Goal: Information Seeking & Learning: Learn about a topic

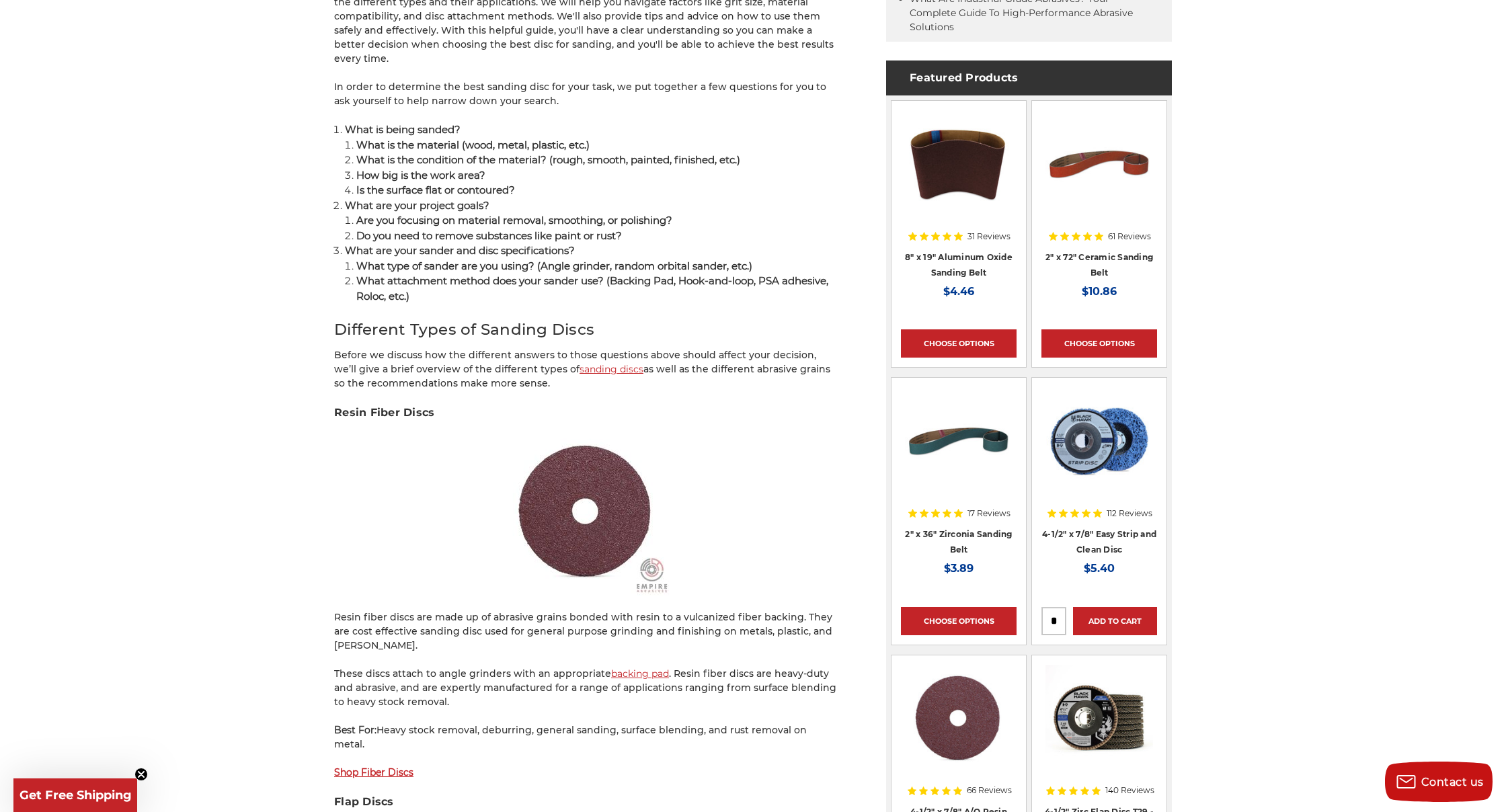
scroll to position [771, 0]
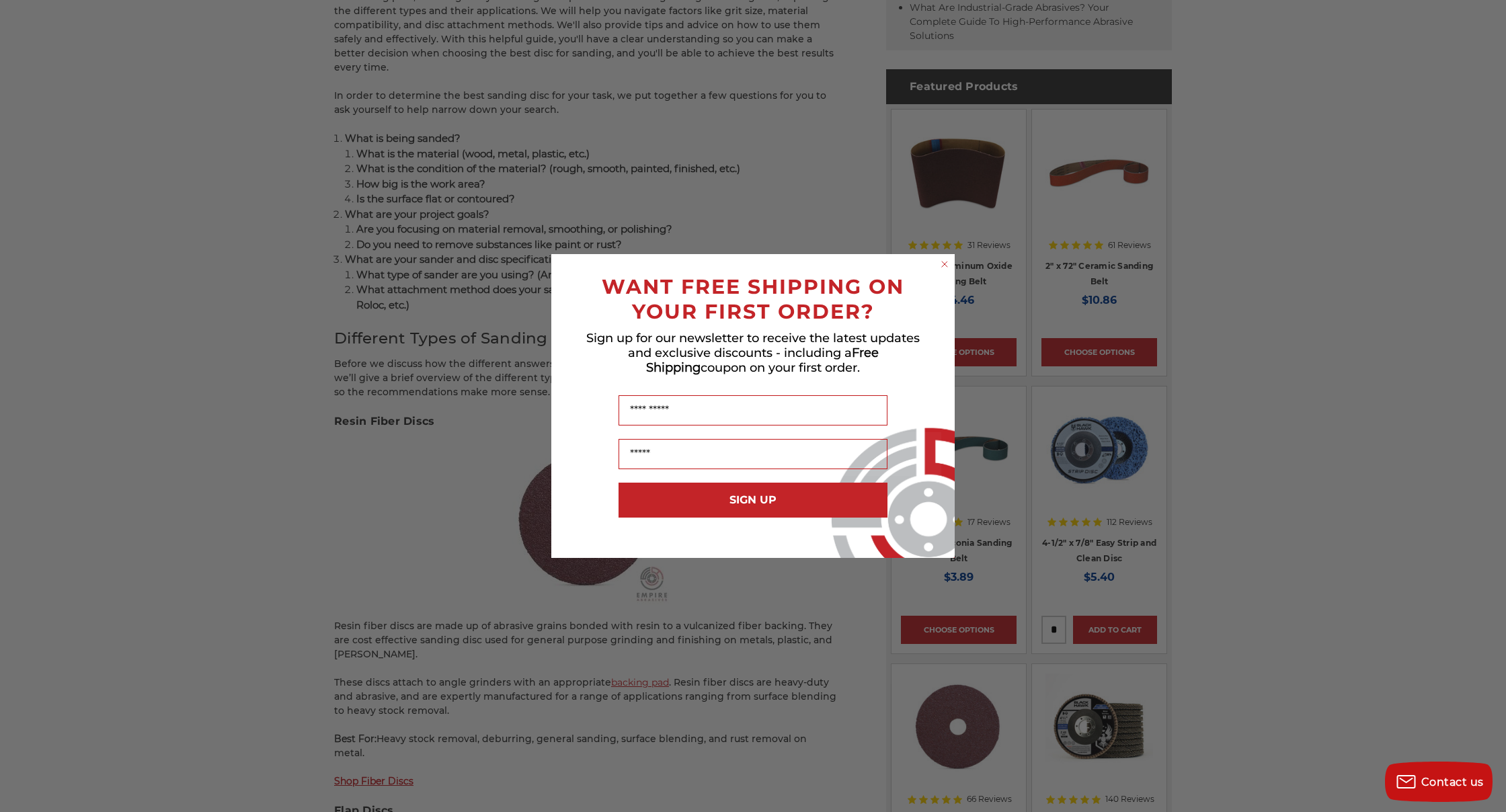
click at [947, 265] on circle "Close dialog" at bounding box center [945, 264] width 13 height 13
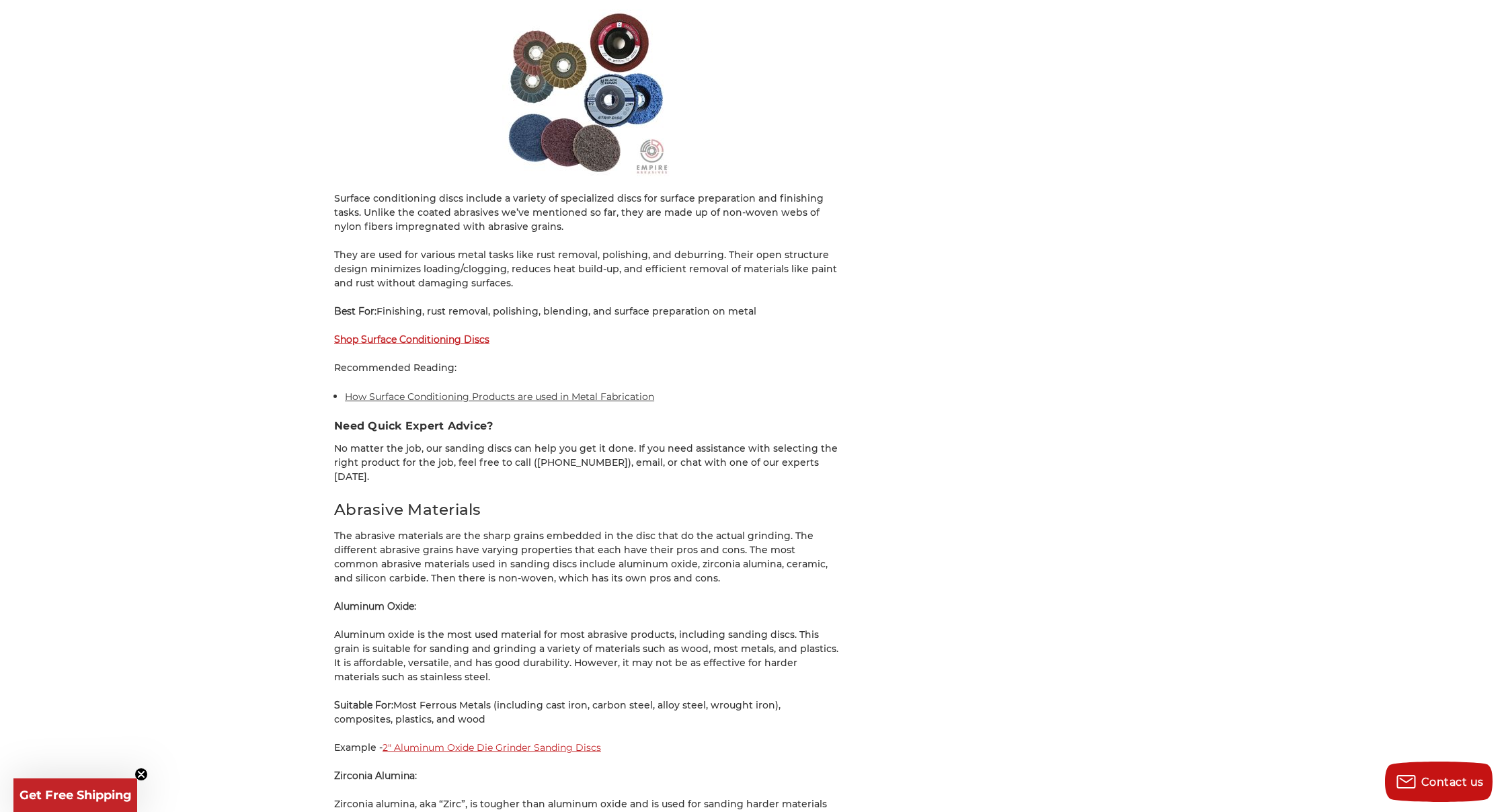
scroll to position [3671, 0]
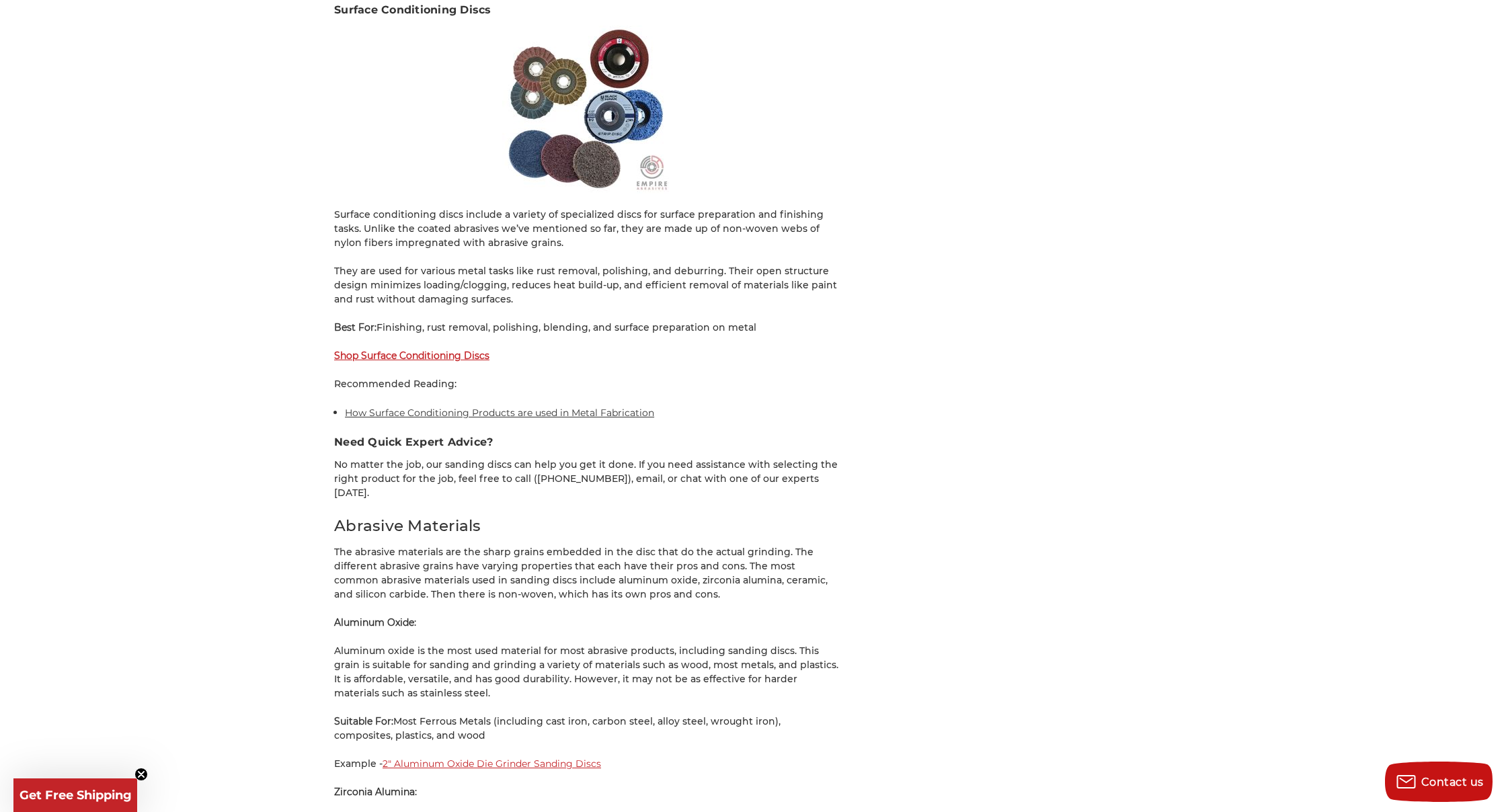
click at [423, 407] on link "How Surface Conditioning Products are used in Metal Fabrication" at bounding box center [499, 413] width 309 height 12
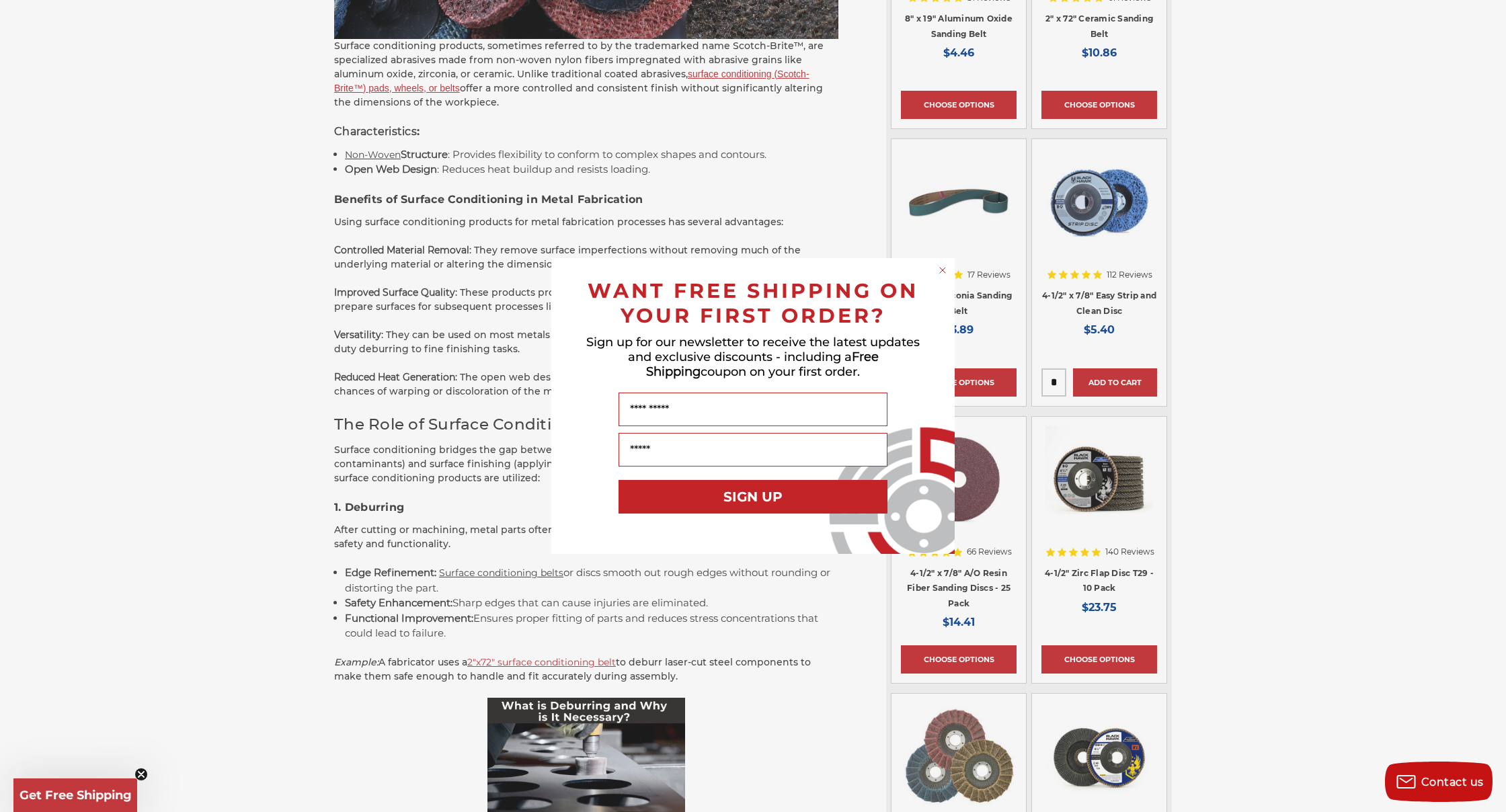
scroll to position [1044, 0]
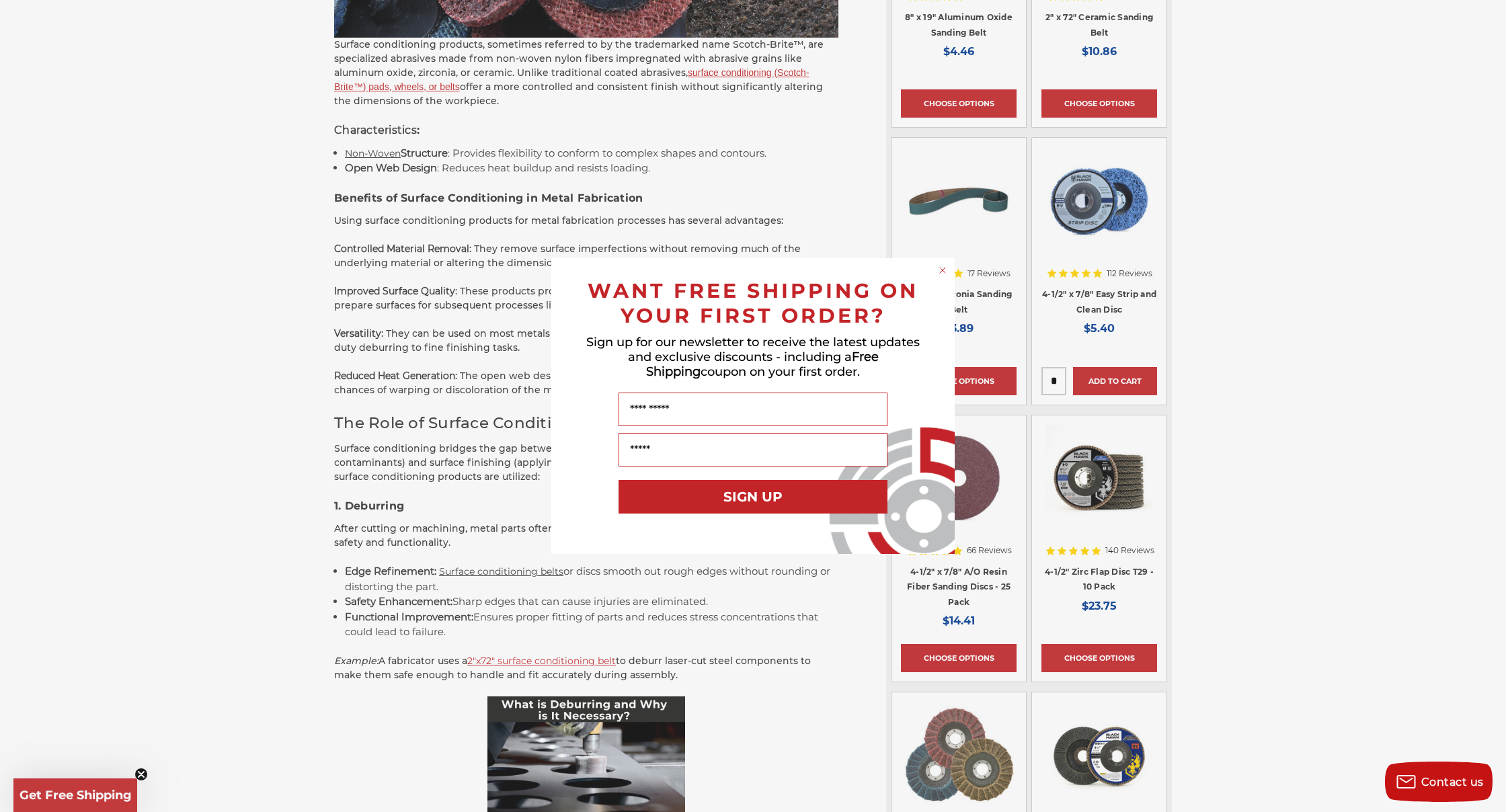
click at [948, 270] on circle "Close dialog" at bounding box center [943, 271] width 13 height 13
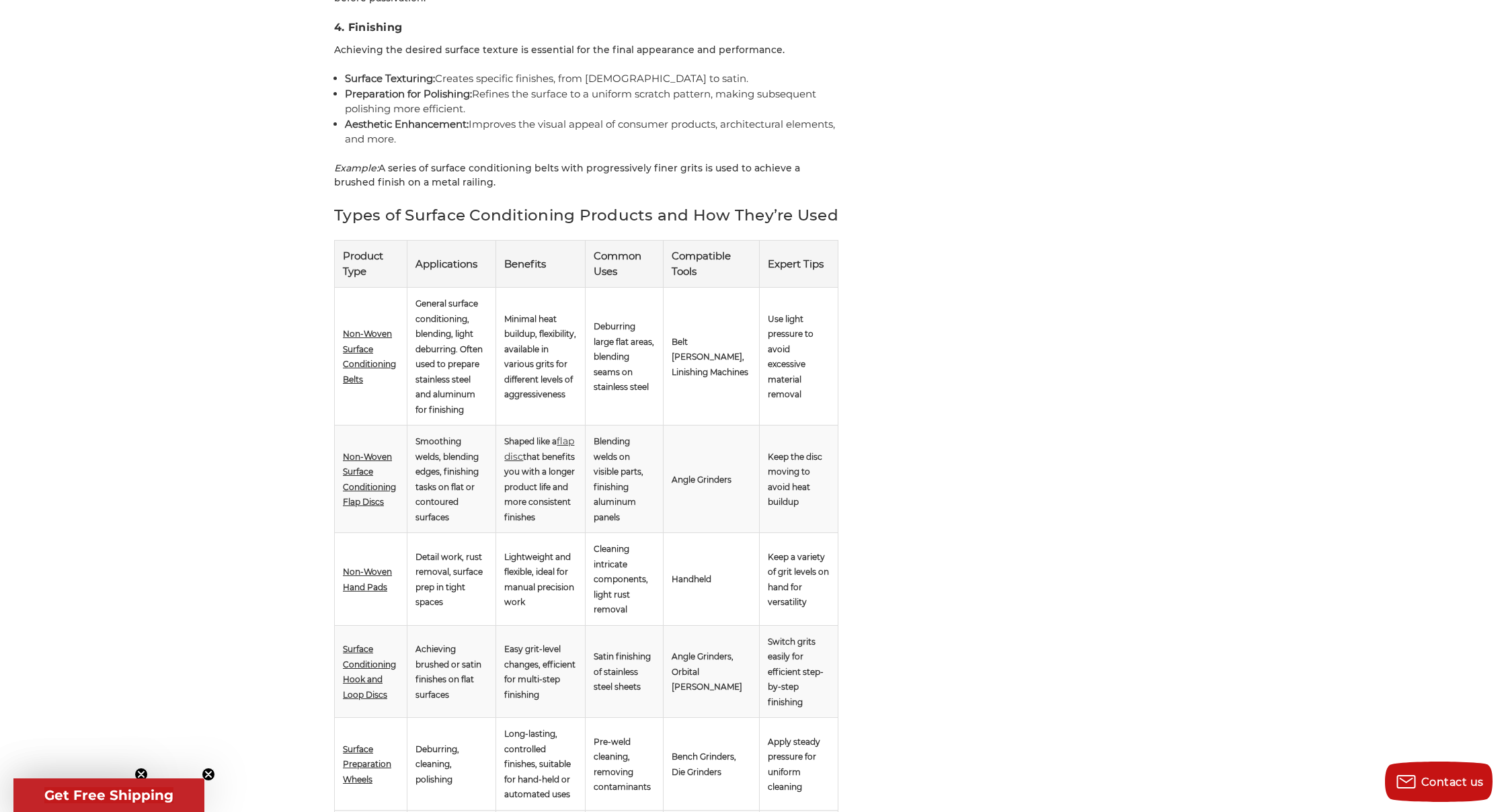
scroll to position [2246, 0]
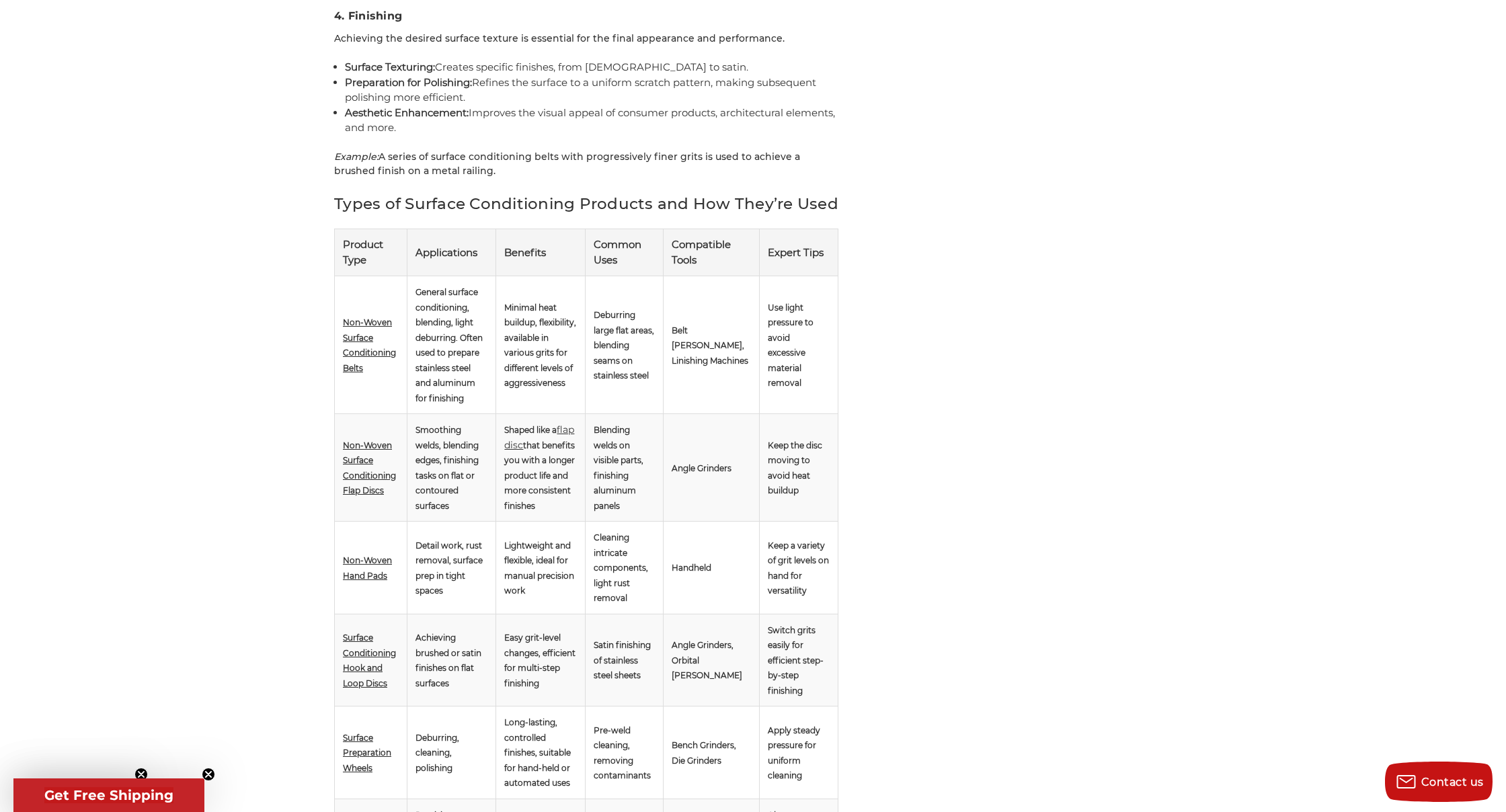
click at [360, 478] on span "Non-Woven Surface Conditioning Flap Discs" at bounding box center [369, 469] width 53 height 56
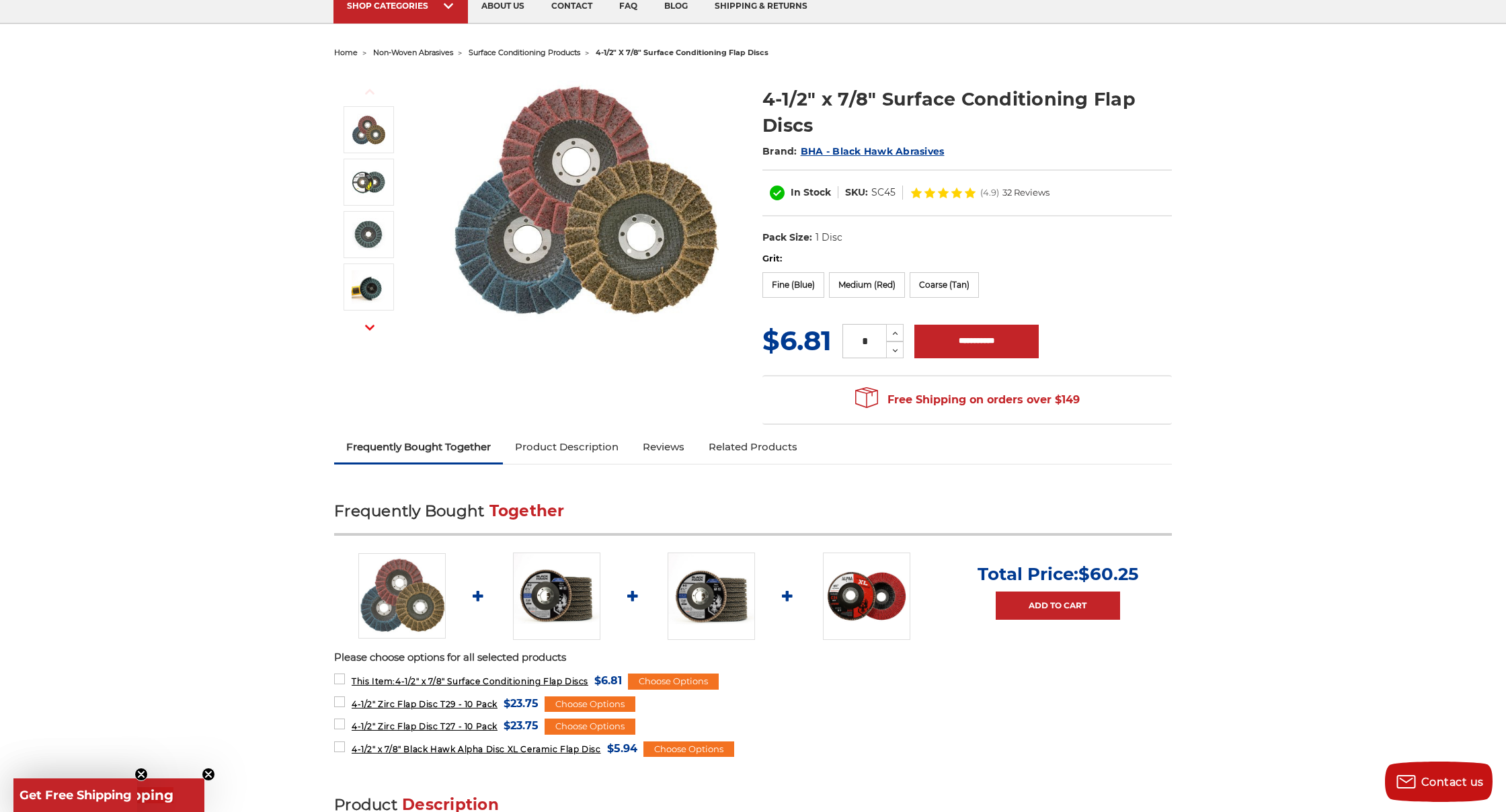
scroll to position [107, 0]
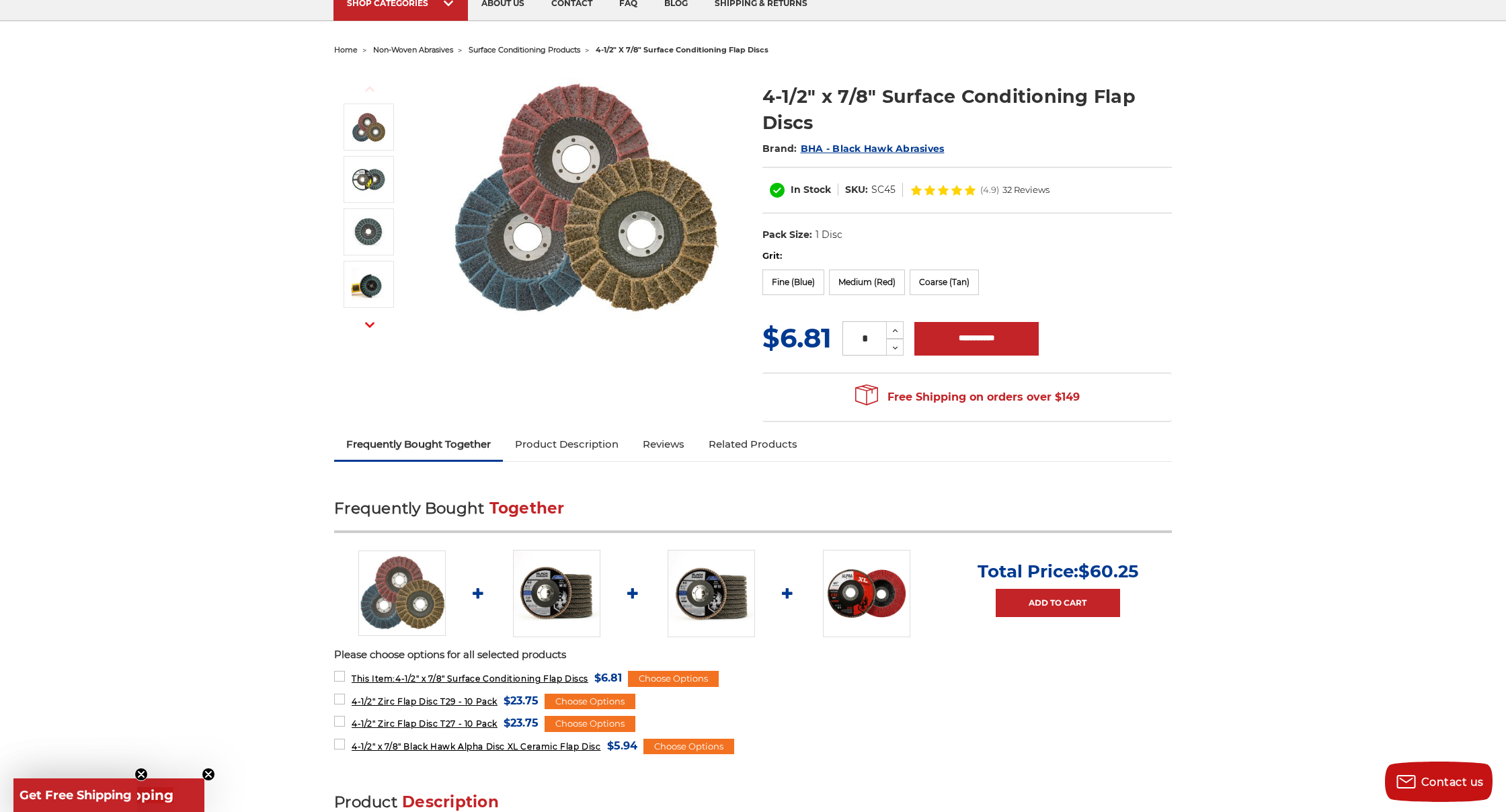
click at [865, 596] on img at bounding box center [867, 593] width 87 height 87
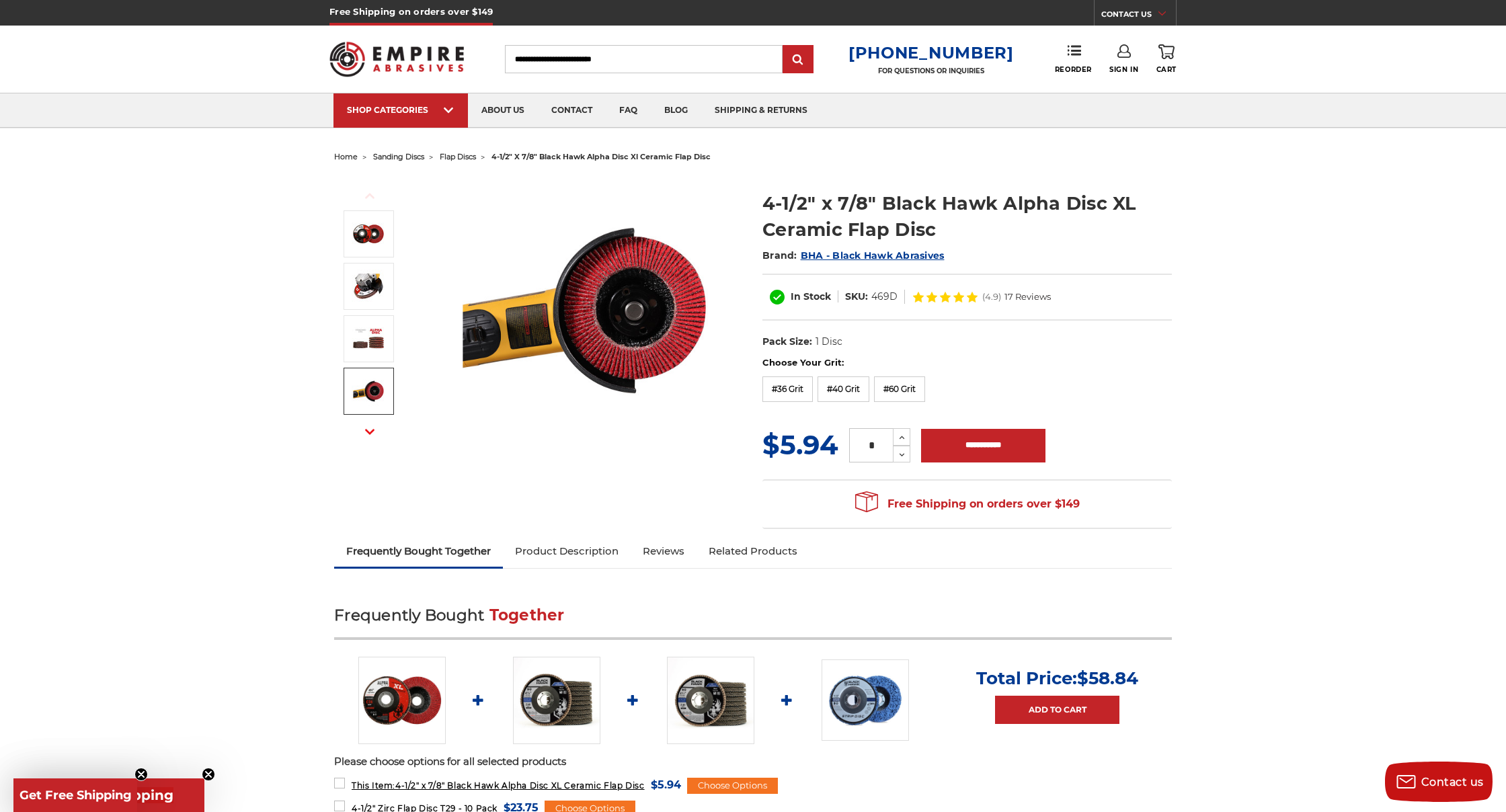
click at [689, 694] on img at bounding box center [711, 700] width 87 height 87
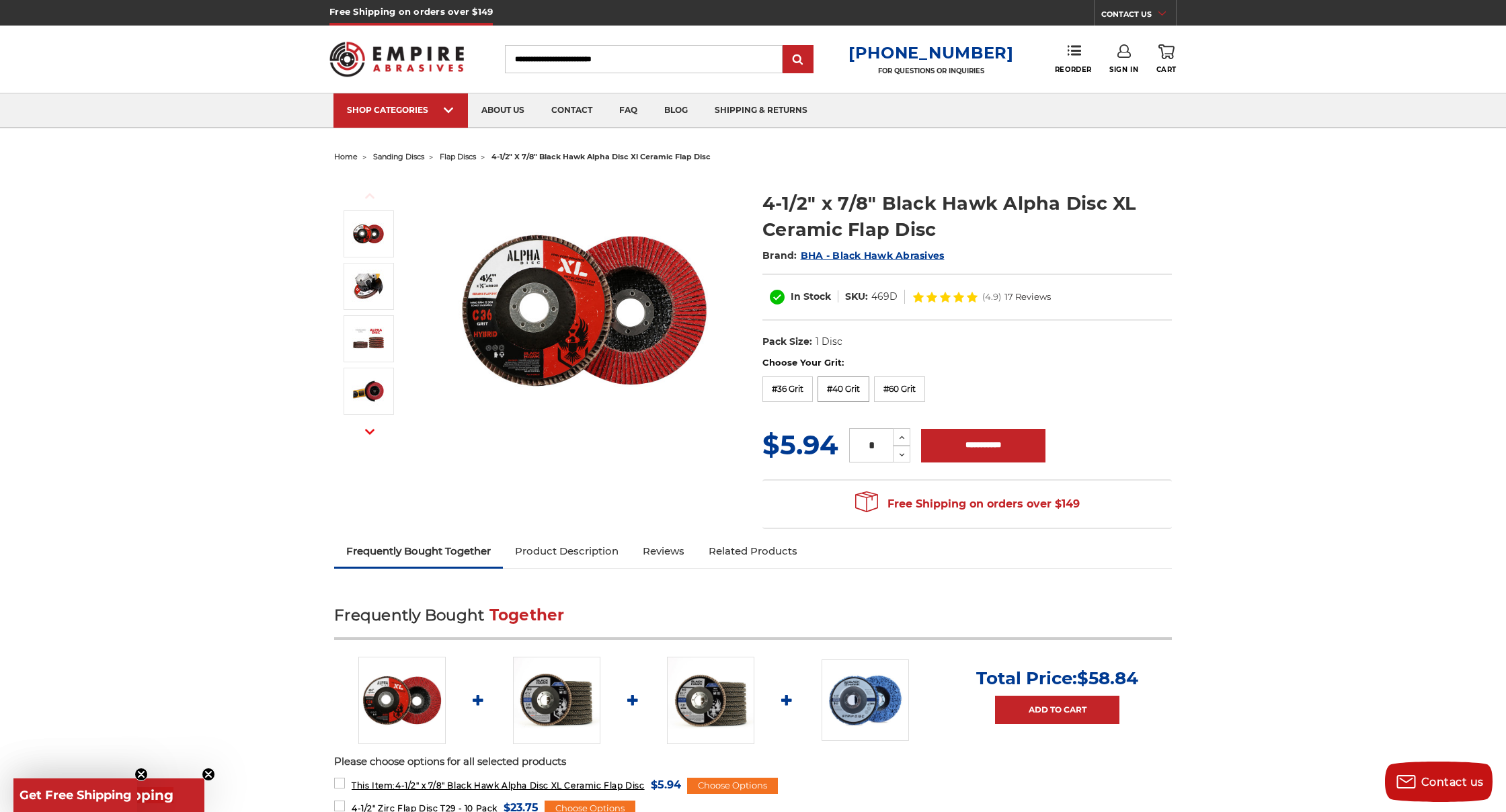
click at [854, 388] on label "#40 Grit" at bounding box center [844, 389] width 52 height 26
click at [600, 555] on link "Product Description" at bounding box center [567, 551] width 128 height 29
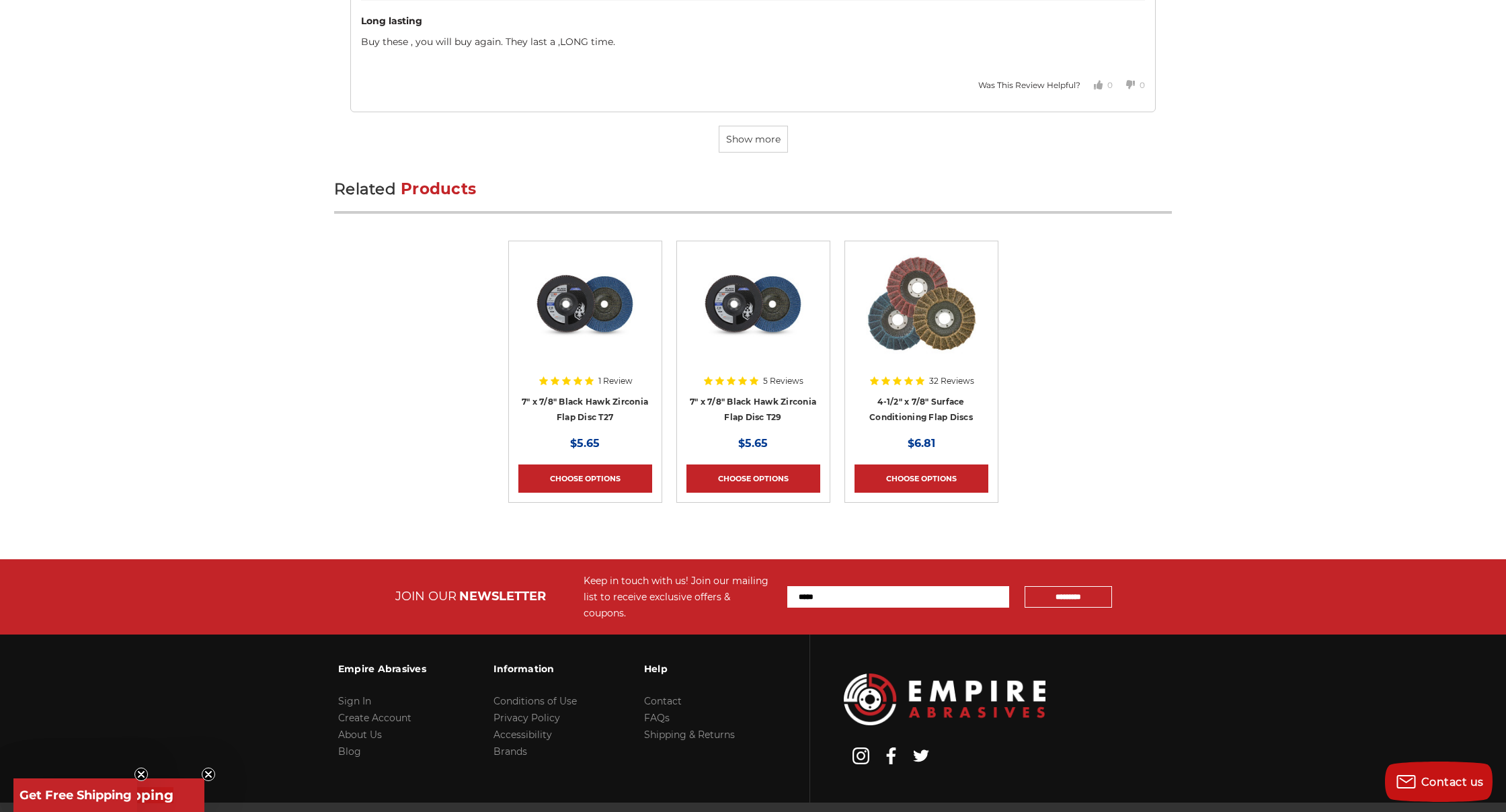
scroll to position [4724, 0]
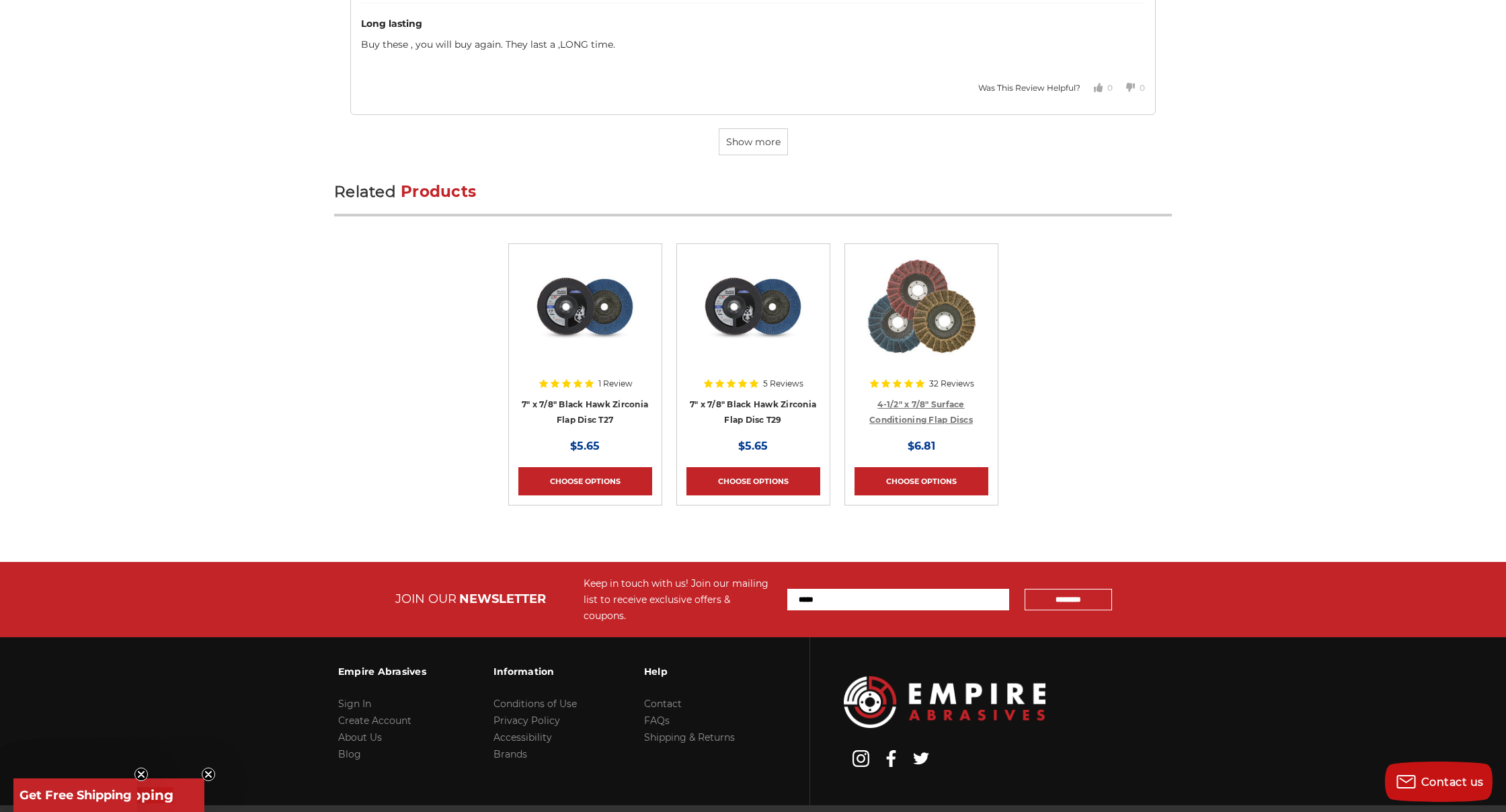
click at [920, 413] on link "4-1/2" x 7/8" Surface Conditioning Flap Discs" at bounding box center [921, 412] width 104 height 26
